Goal: Navigation & Orientation: Find specific page/section

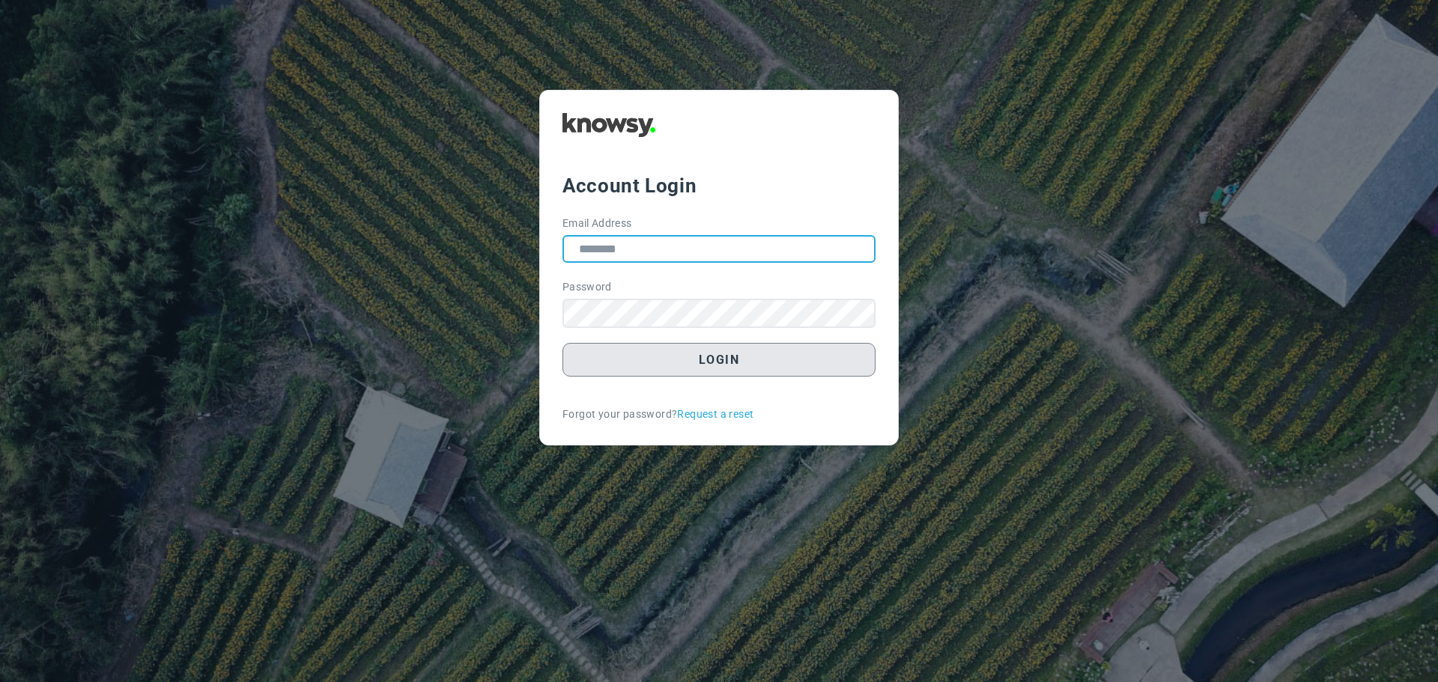
type input "**********"
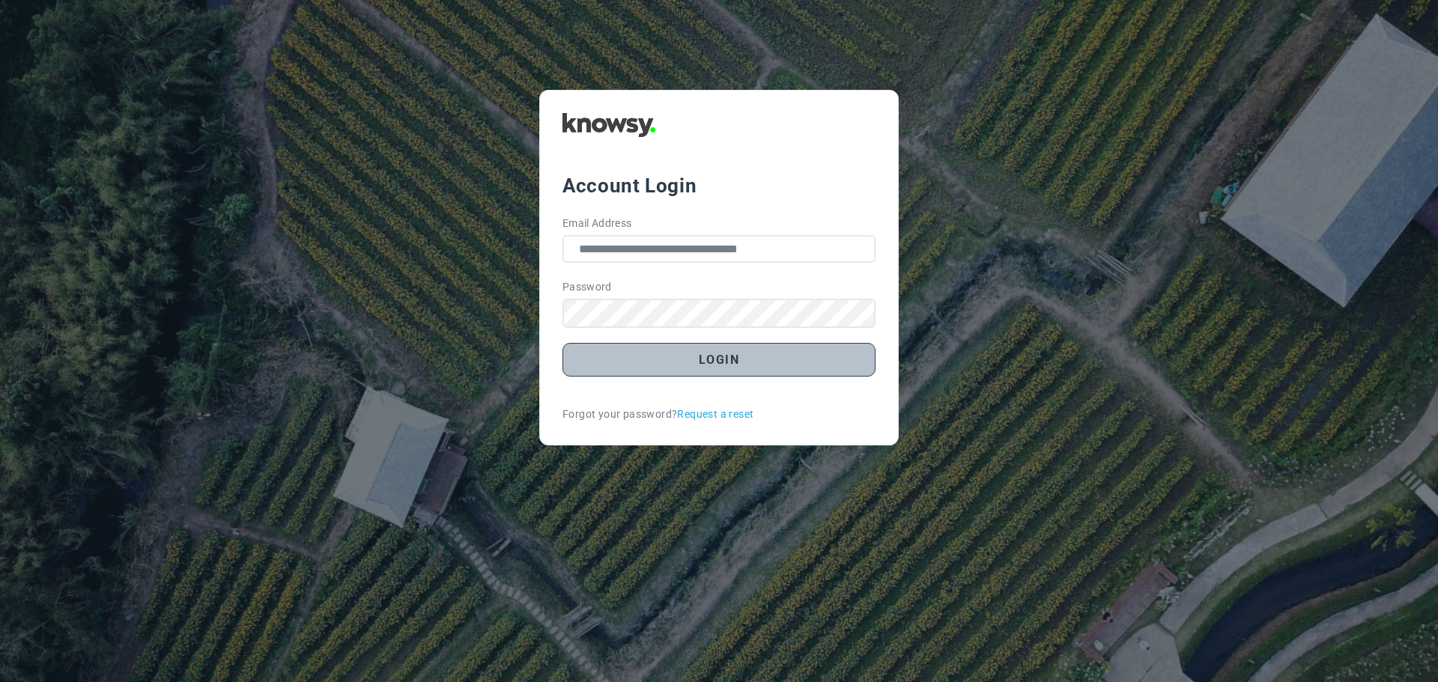
click at [717, 368] on button "Login" at bounding box center [718, 360] width 313 height 34
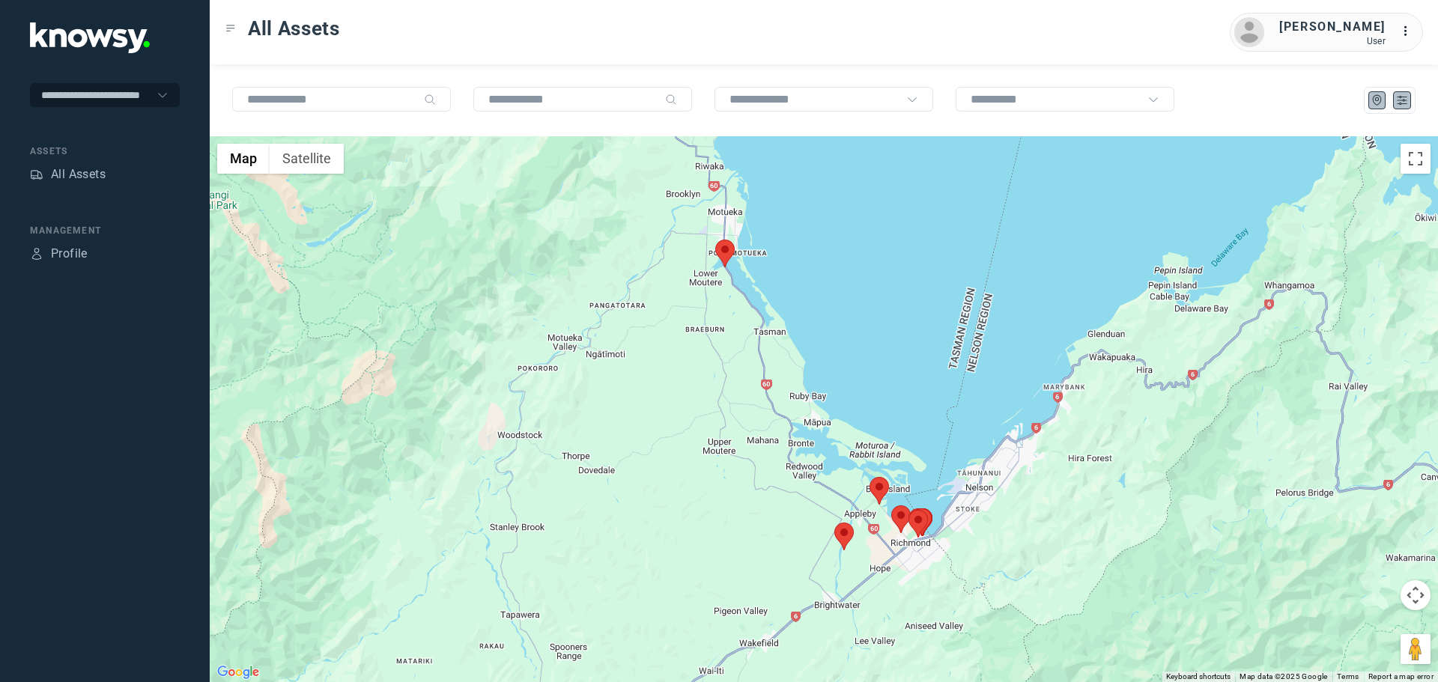
click at [1395, 103] on icon "List" at bounding box center [1401, 100] width 13 height 13
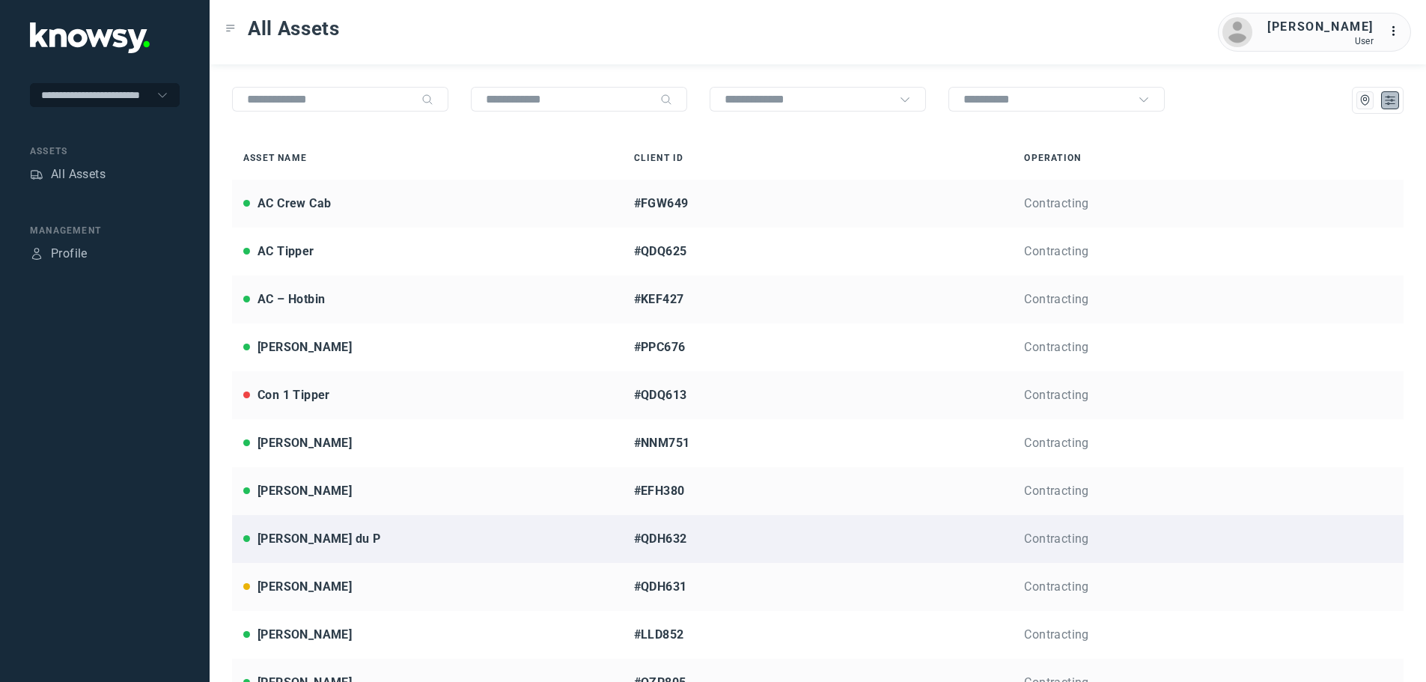
click at [314, 543] on div "[PERSON_NAME] du P" at bounding box center [319, 539] width 123 height 18
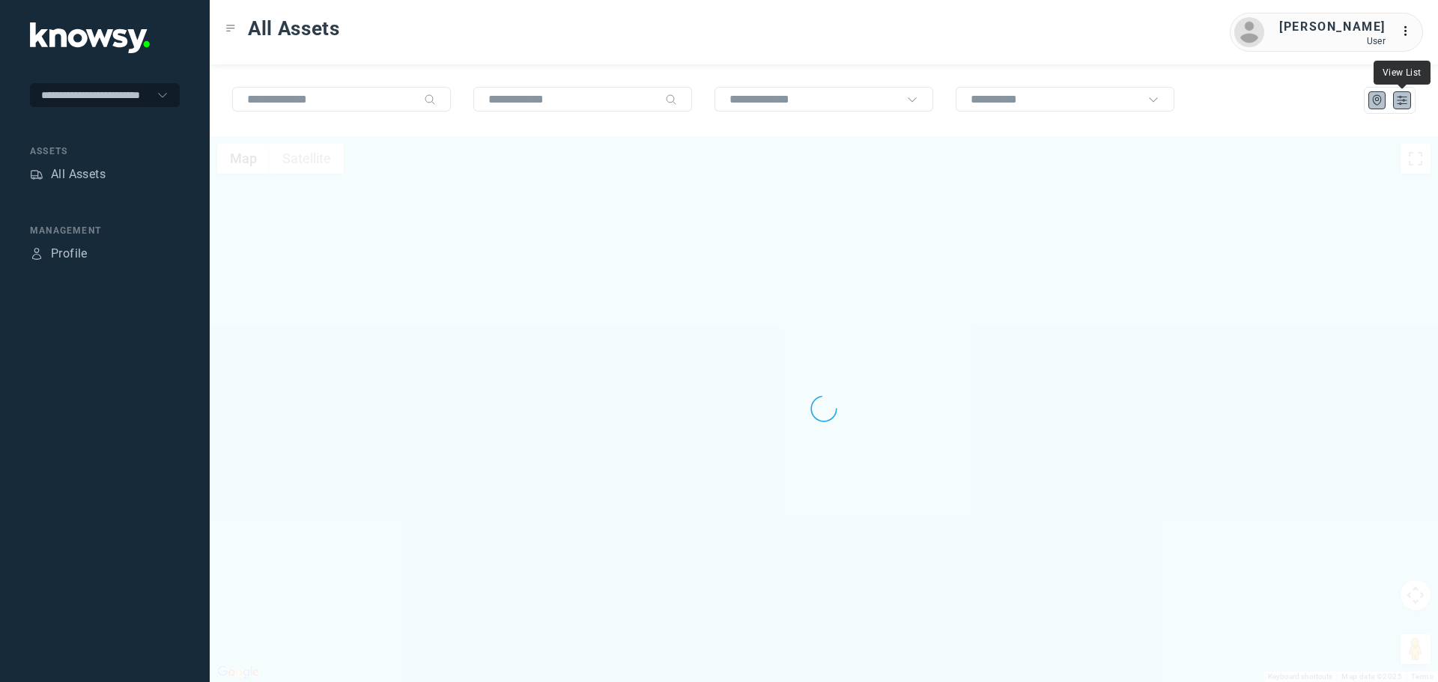
click at [1397, 101] on icon "List" at bounding box center [1401, 100] width 13 height 13
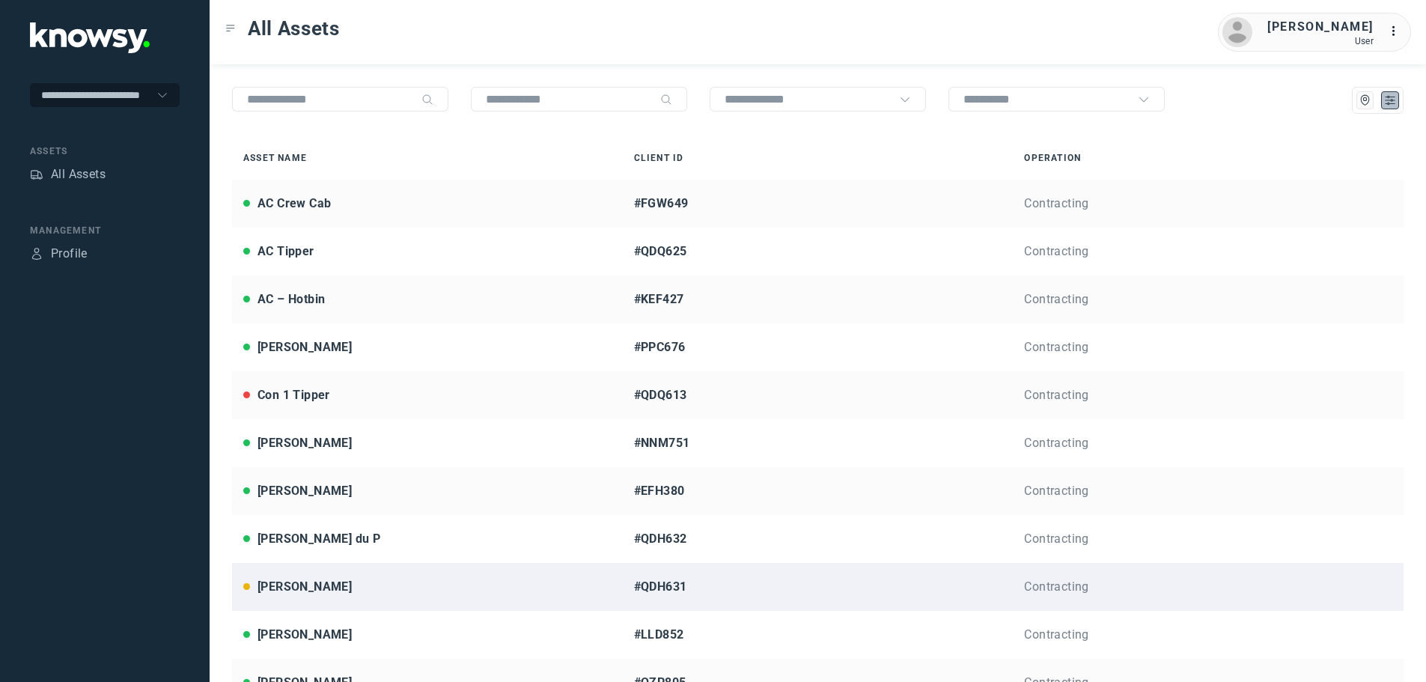
click at [299, 580] on div "[PERSON_NAME]" at bounding box center [305, 587] width 94 height 18
